Goal: Information Seeking & Learning: Learn about a topic

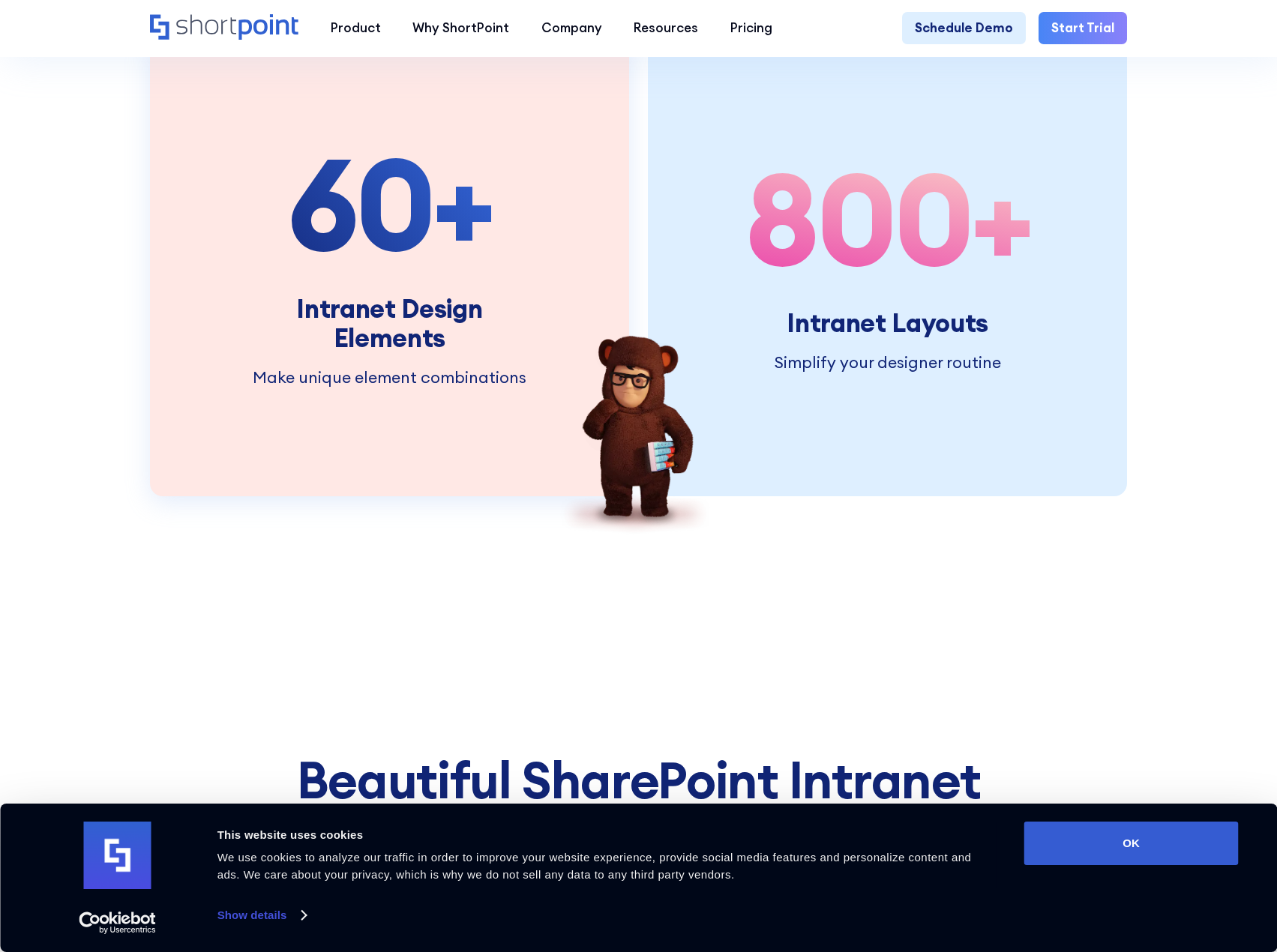
scroll to position [2098, 0]
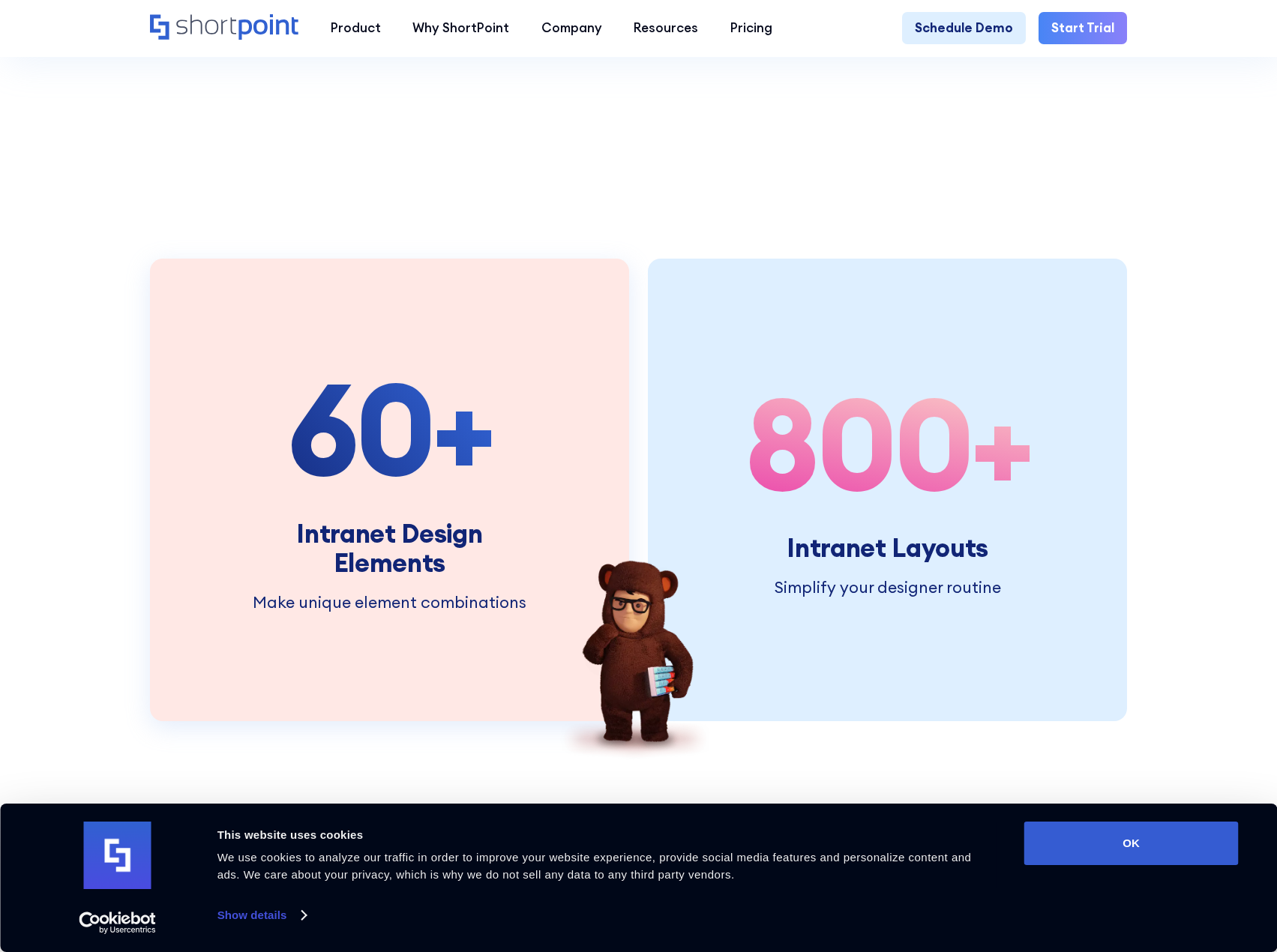
click at [398, 469] on span "60" at bounding box center [360, 428] width 147 height 162
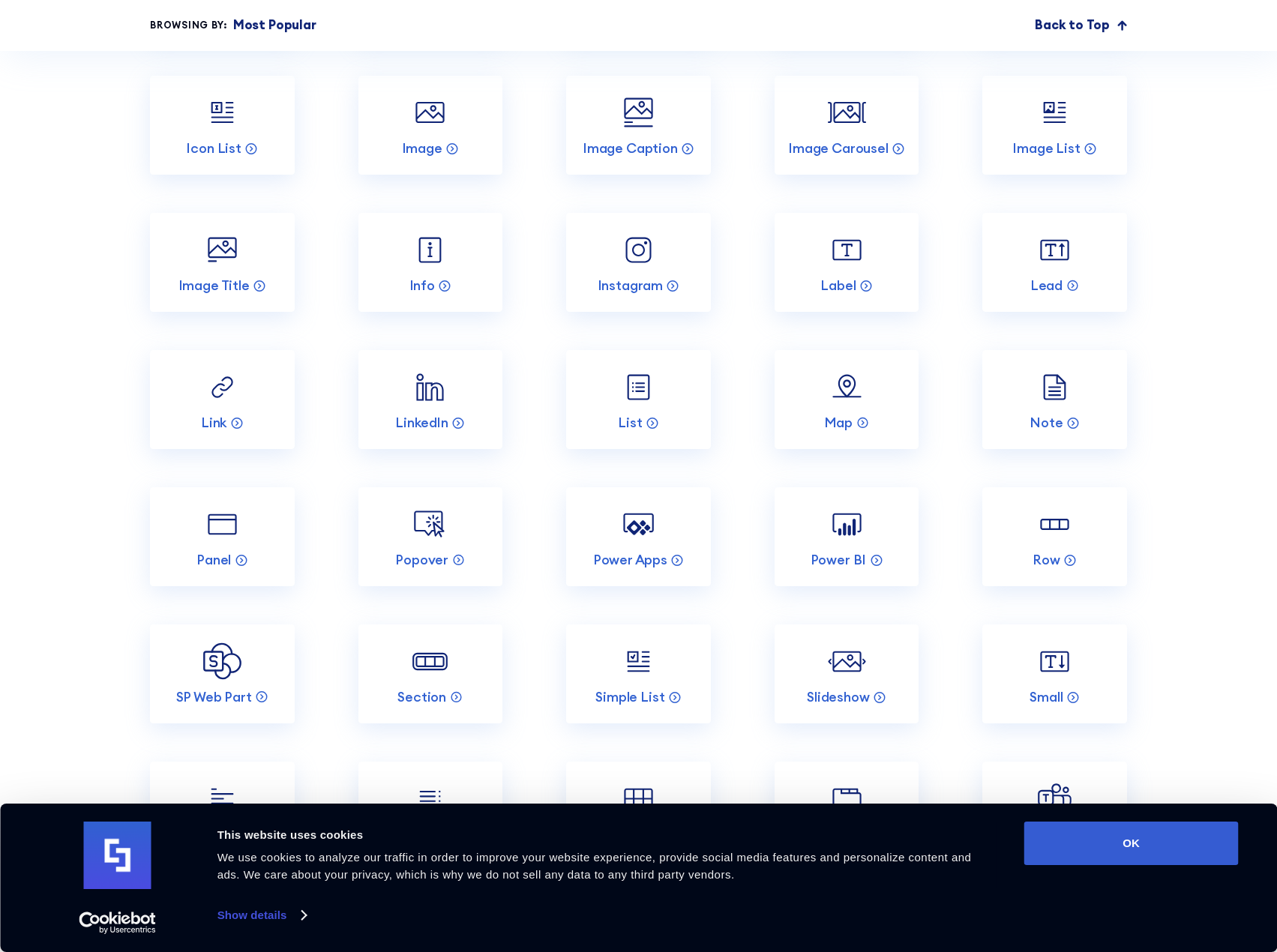
scroll to position [2698, 0]
